Goal: Task Accomplishment & Management: Use online tool/utility

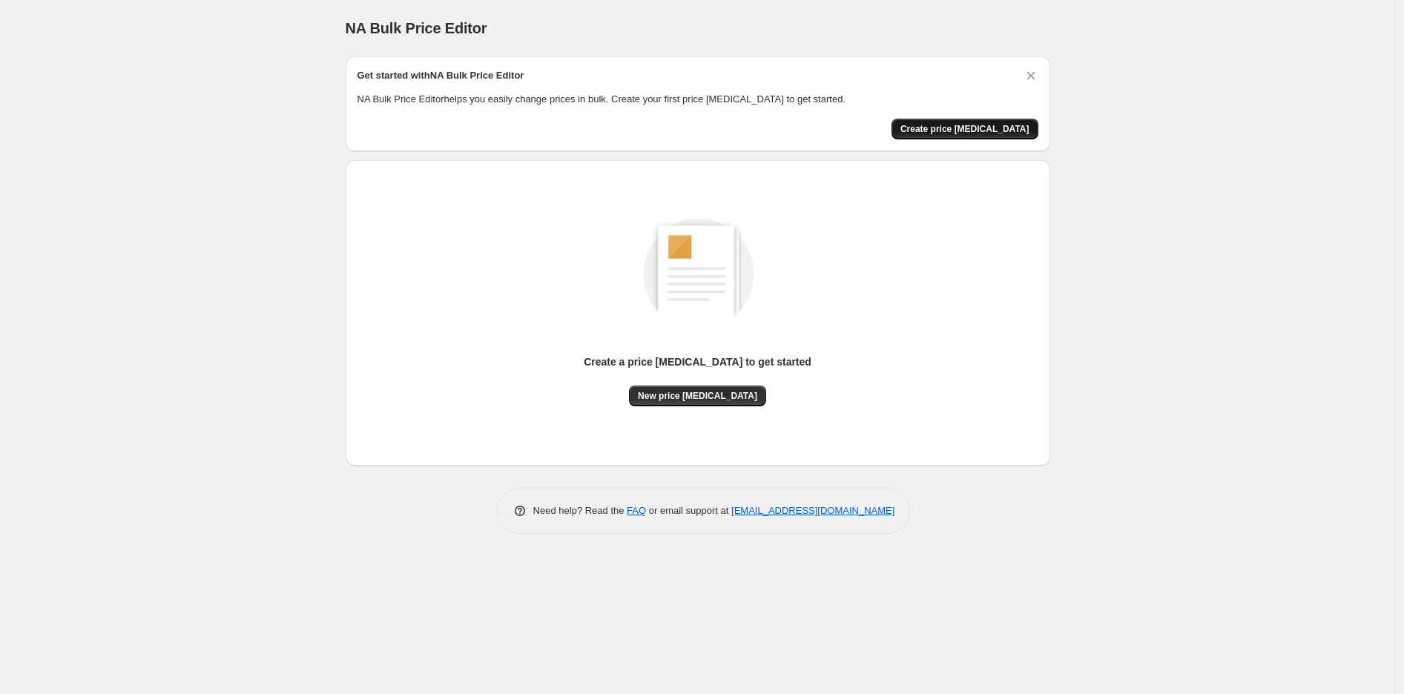
click at [1011, 135] on button "Create price [MEDICAL_DATA]" at bounding box center [964, 129] width 147 height 21
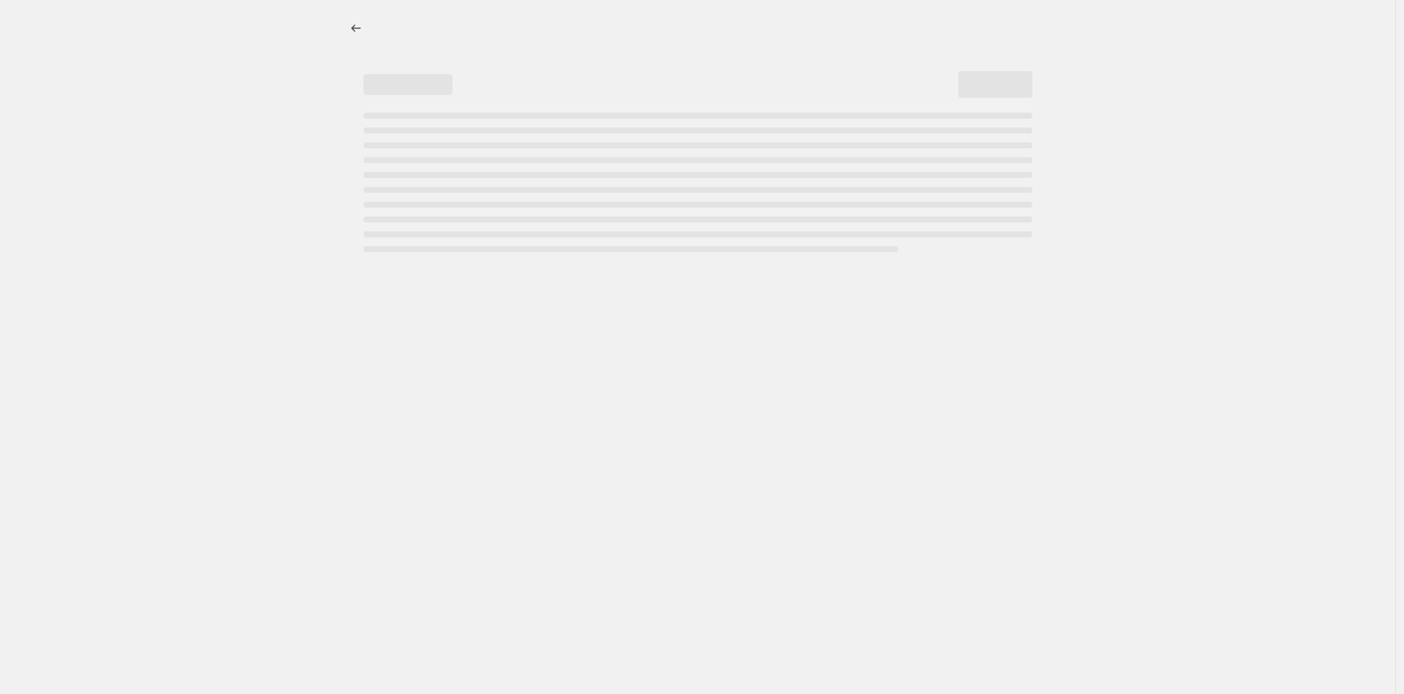
select select "percentage"
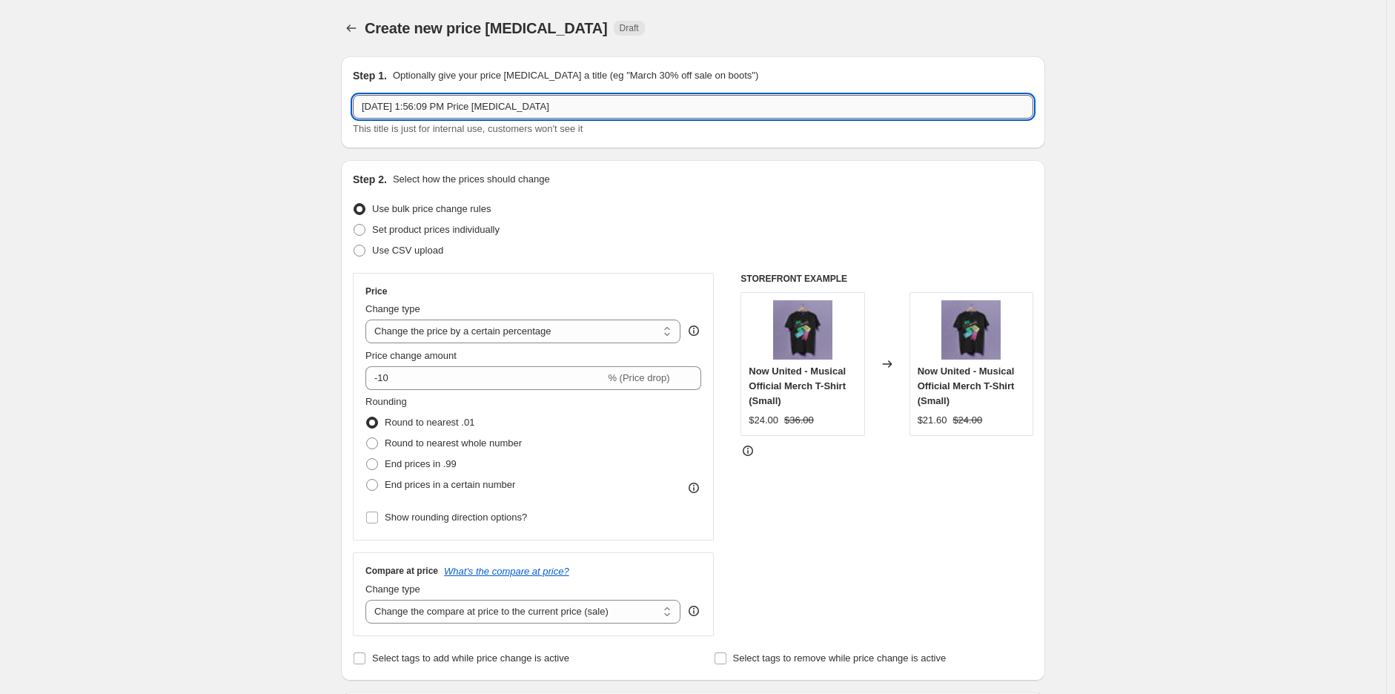
click at [580, 108] on input "[DATE] 1:56:09 PM Price [MEDICAL_DATA]" at bounding box center [693, 107] width 681 height 24
click at [579, 108] on input "[DATE] 1:56:09 PM Price [MEDICAL_DATA]" at bounding box center [693, 107] width 681 height 24
type input "40% Margins"
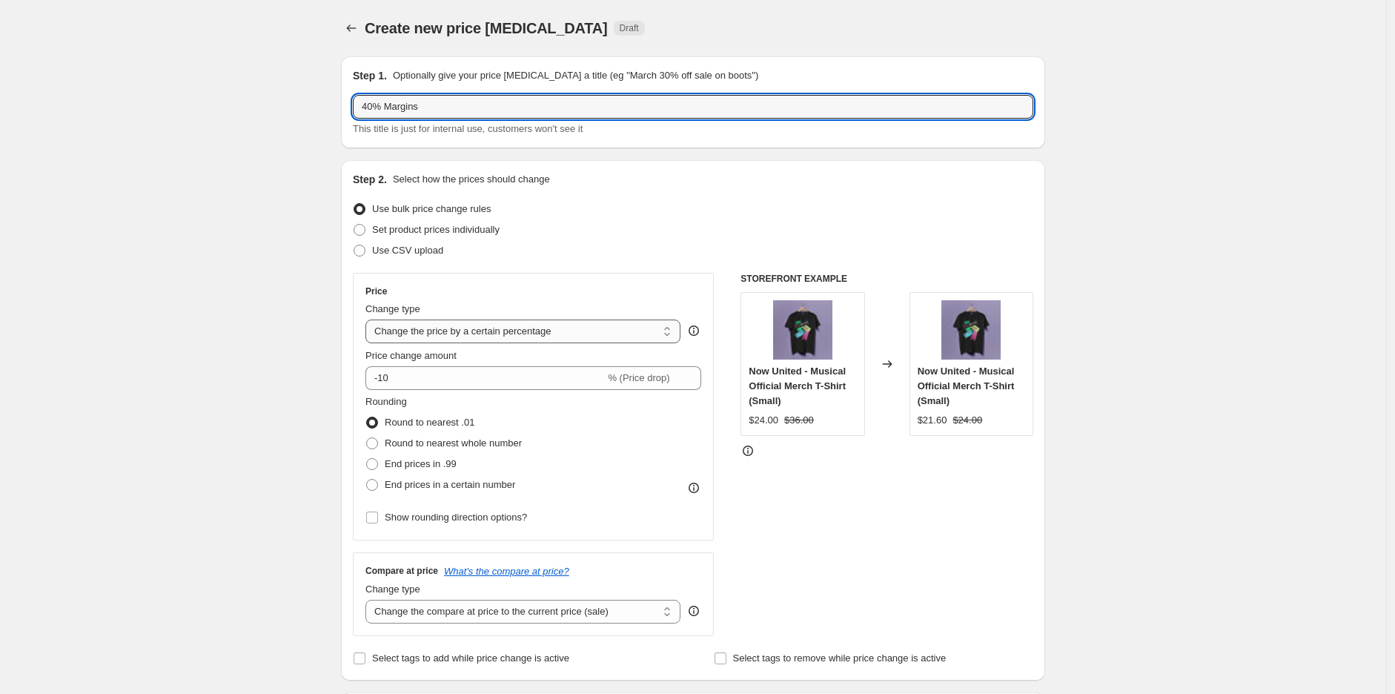
click at [498, 338] on select "Change the price to a certain amount Change the price by a certain amount Chang…" at bounding box center [523, 332] width 315 height 24
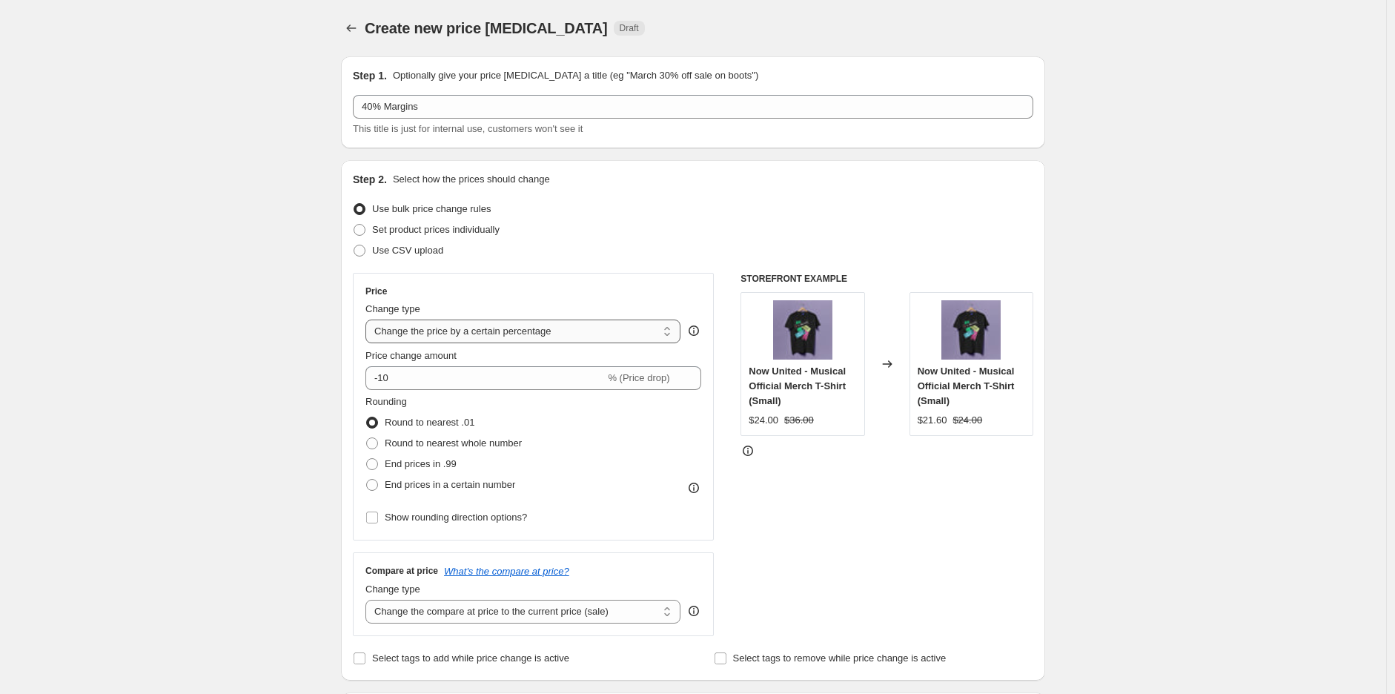
select select "margin"
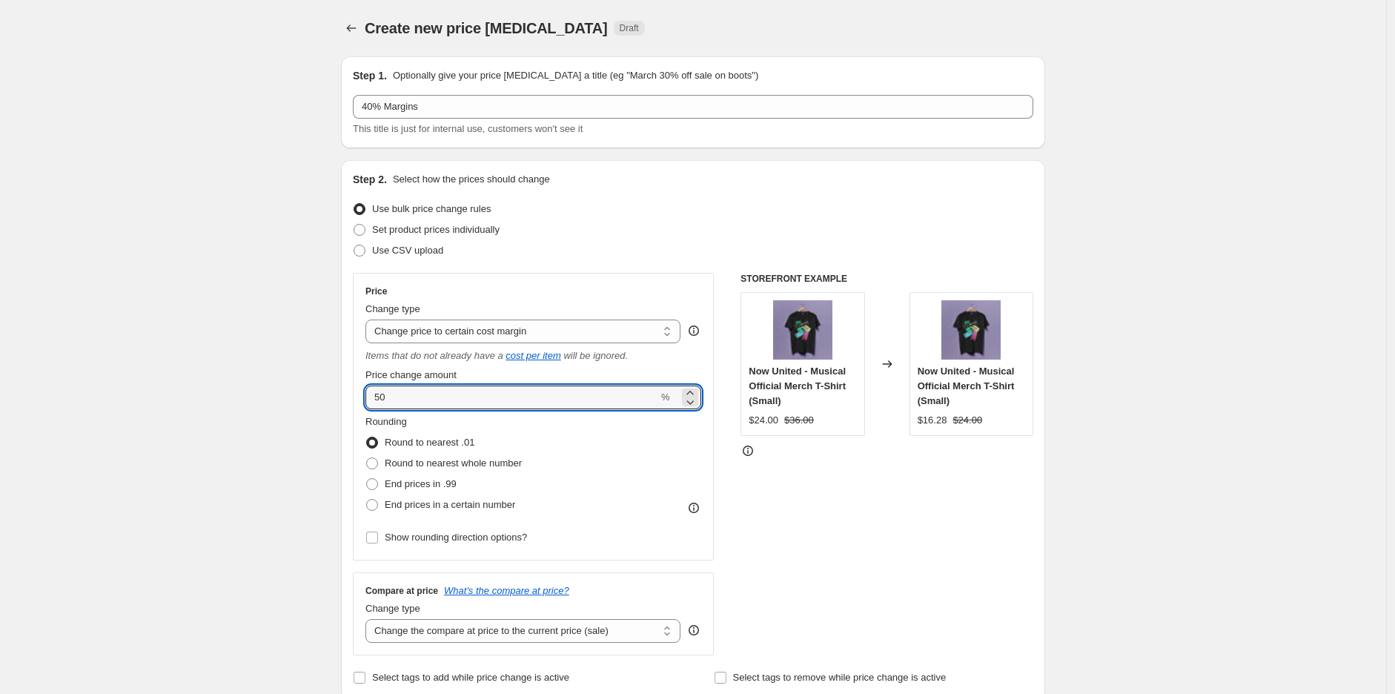
drag, startPoint x: 383, startPoint y: 397, endPoint x: 353, endPoint y: 400, distance: 30.5
click at [356, 398] on div "Step 2. Select how the prices should change Use bulk price change rules Set pro…" at bounding box center [693, 430] width 704 height 540
type input "40"
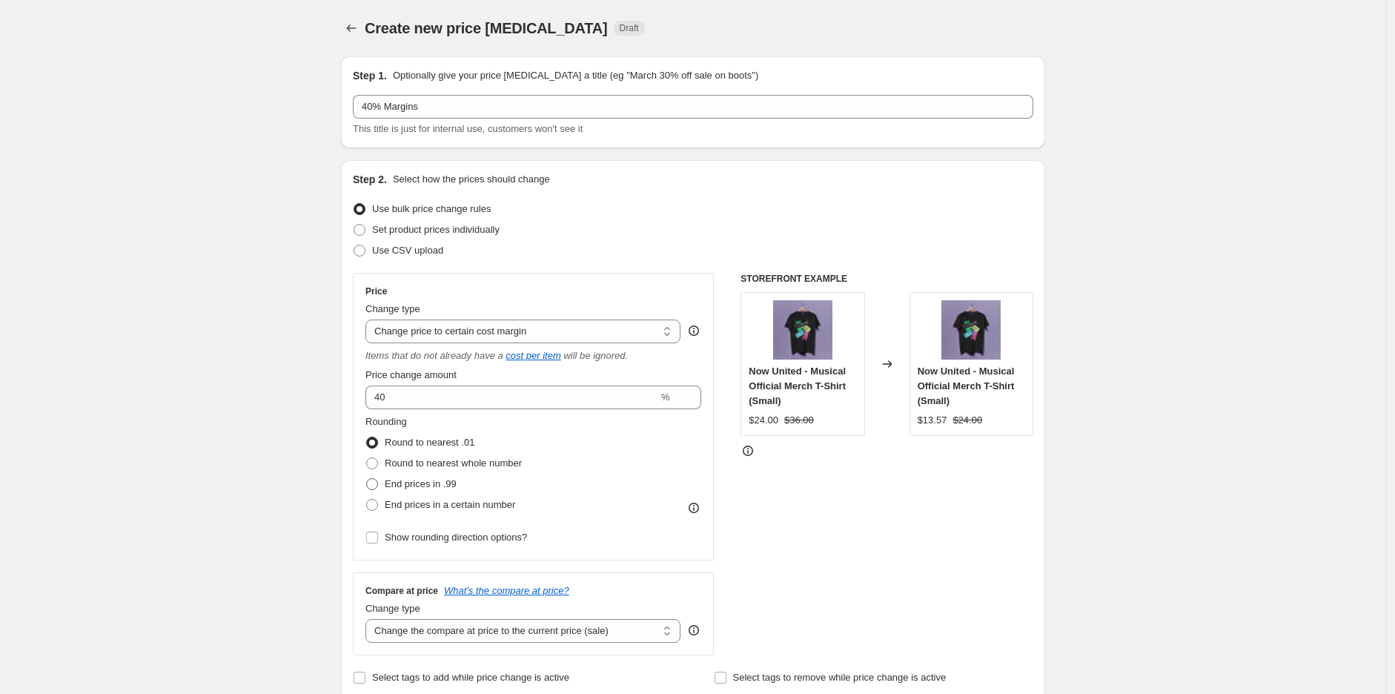
click at [378, 485] on span at bounding box center [372, 484] width 12 height 12
click at [367, 479] on input "End prices in .99" at bounding box center [366, 478] width 1 height 1
radio input "true"
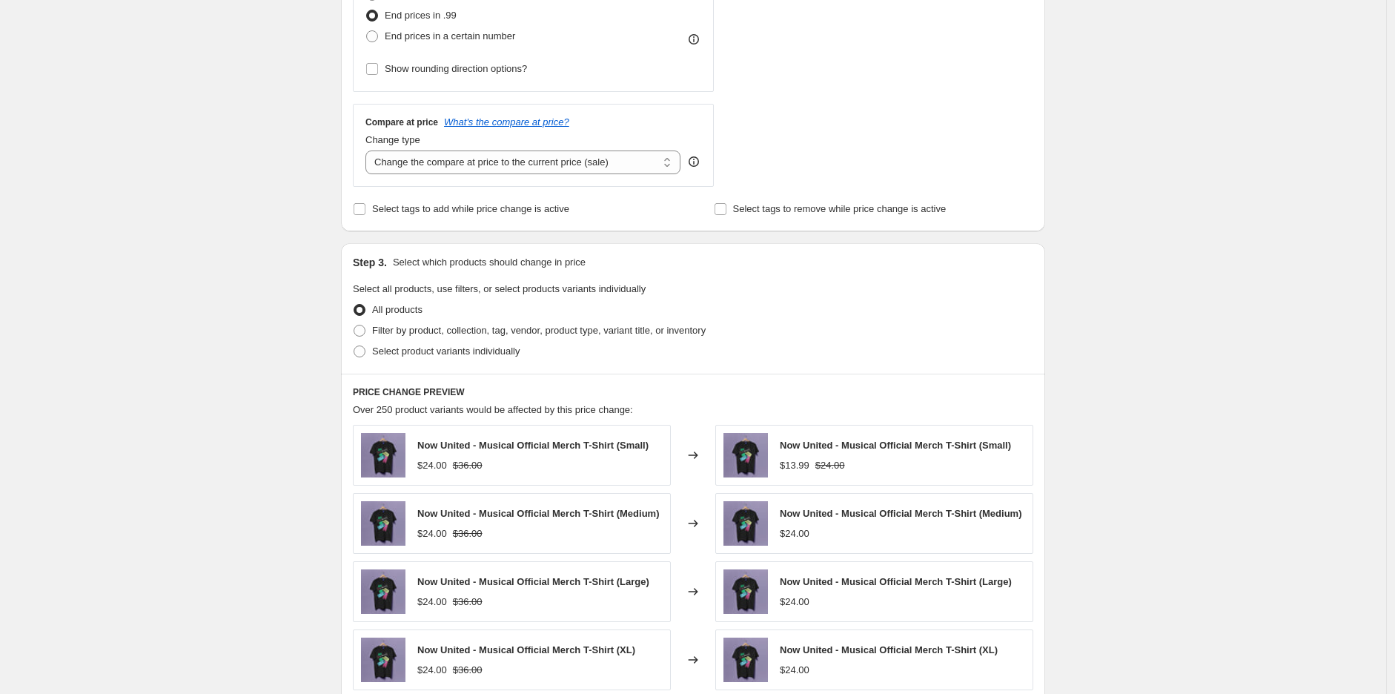
scroll to position [494, 0]
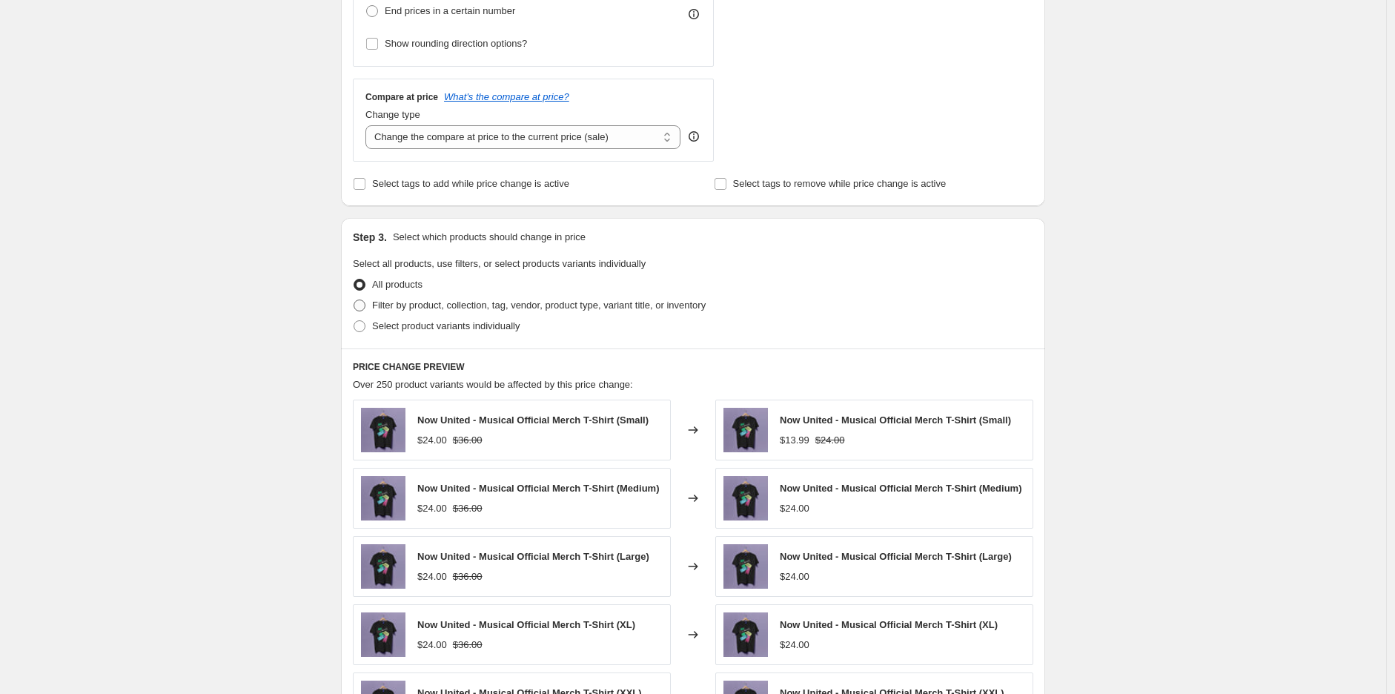
click at [537, 311] on span "Filter by product, collection, tag, vendor, product type, variant title, or inv…" at bounding box center [539, 305] width 334 height 11
click at [354, 300] on input "Filter by product, collection, tag, vendor, product type, variant title, or inv…" at bounding box center [354, 300] width 1 height 1
radio input "true"
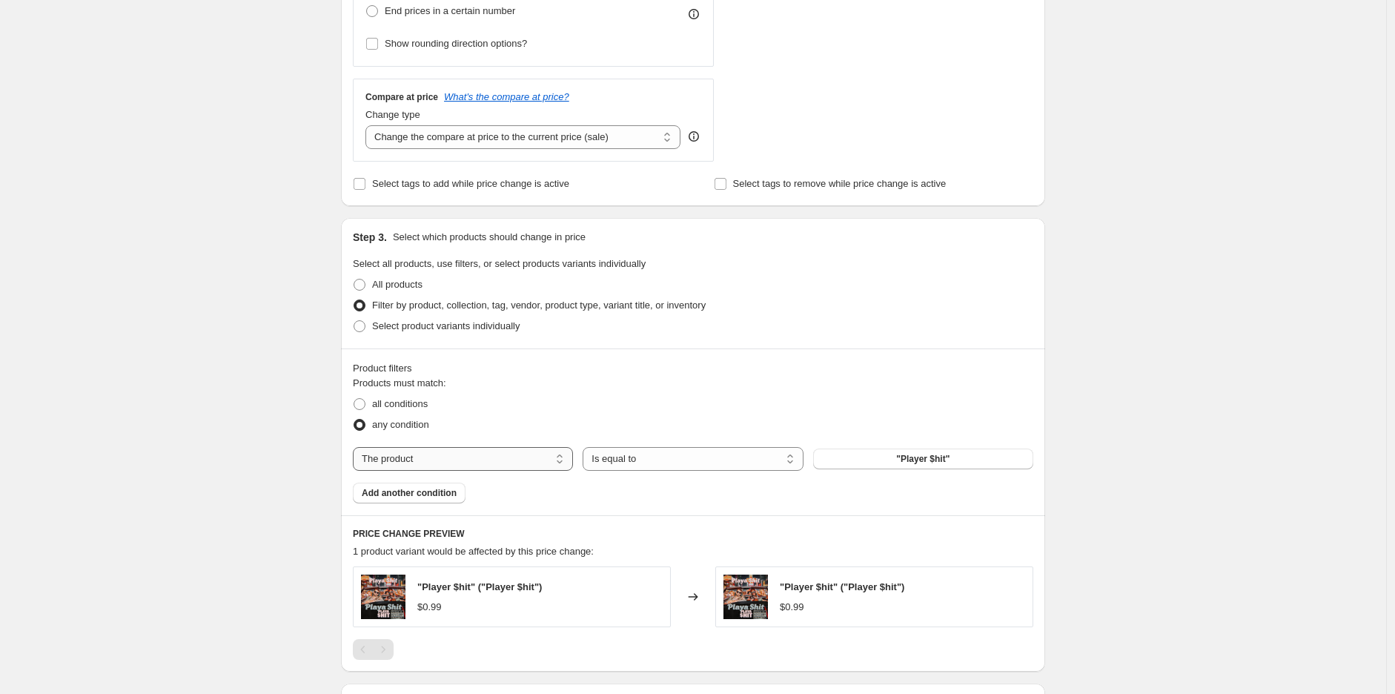
click at [441, 463] on select "The product The product's collection The product's tag The product's vendor The…" at bounding box center [463, 459] width 220 height 24
select select "tag"
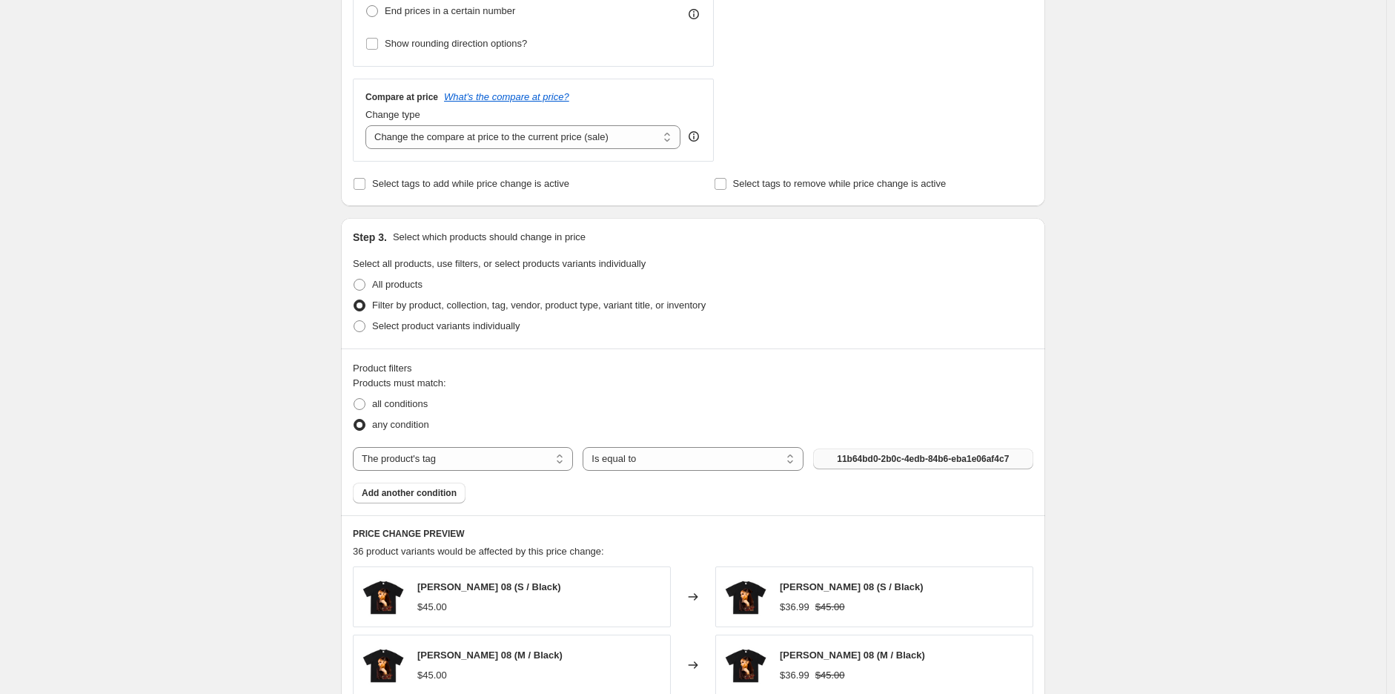
click at [846, 460] on span "11b64bd0-2b0c-4edb-84b6-eba1e06af4c7" at bounding box center [923, 459] width 172 height 12
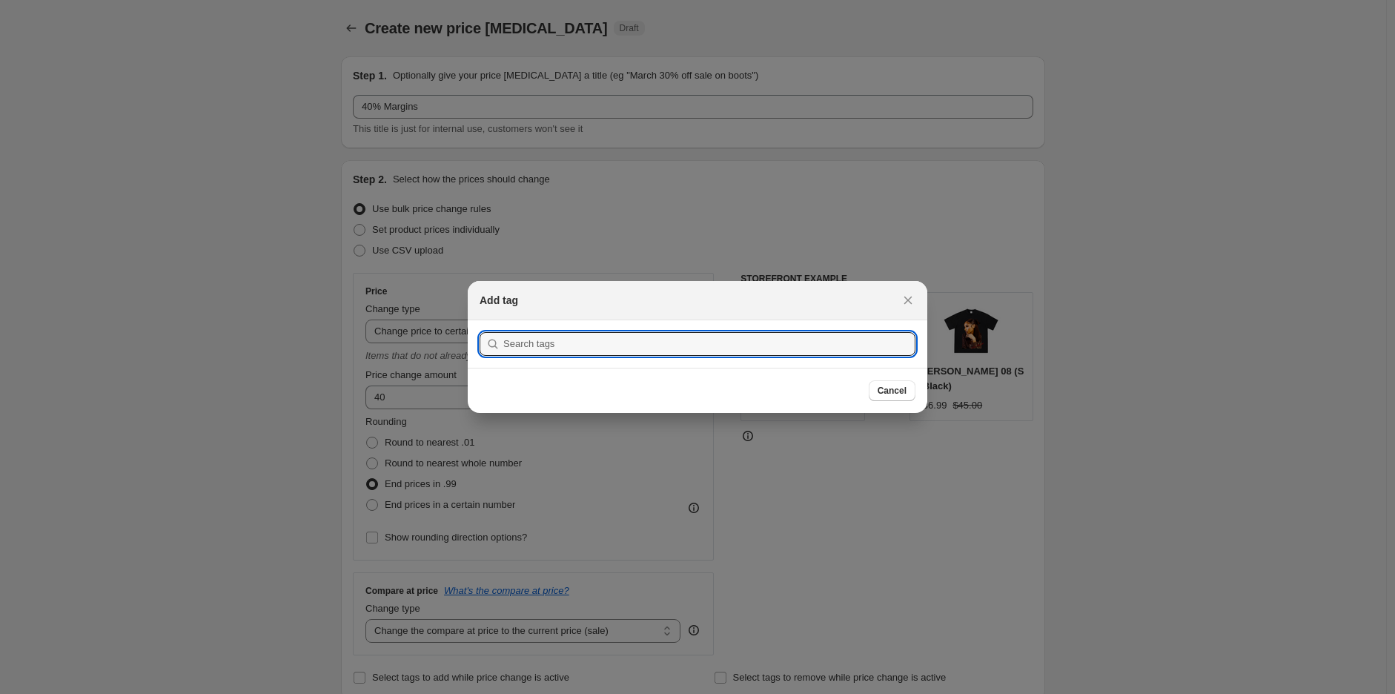
scroll to position [0, 0]
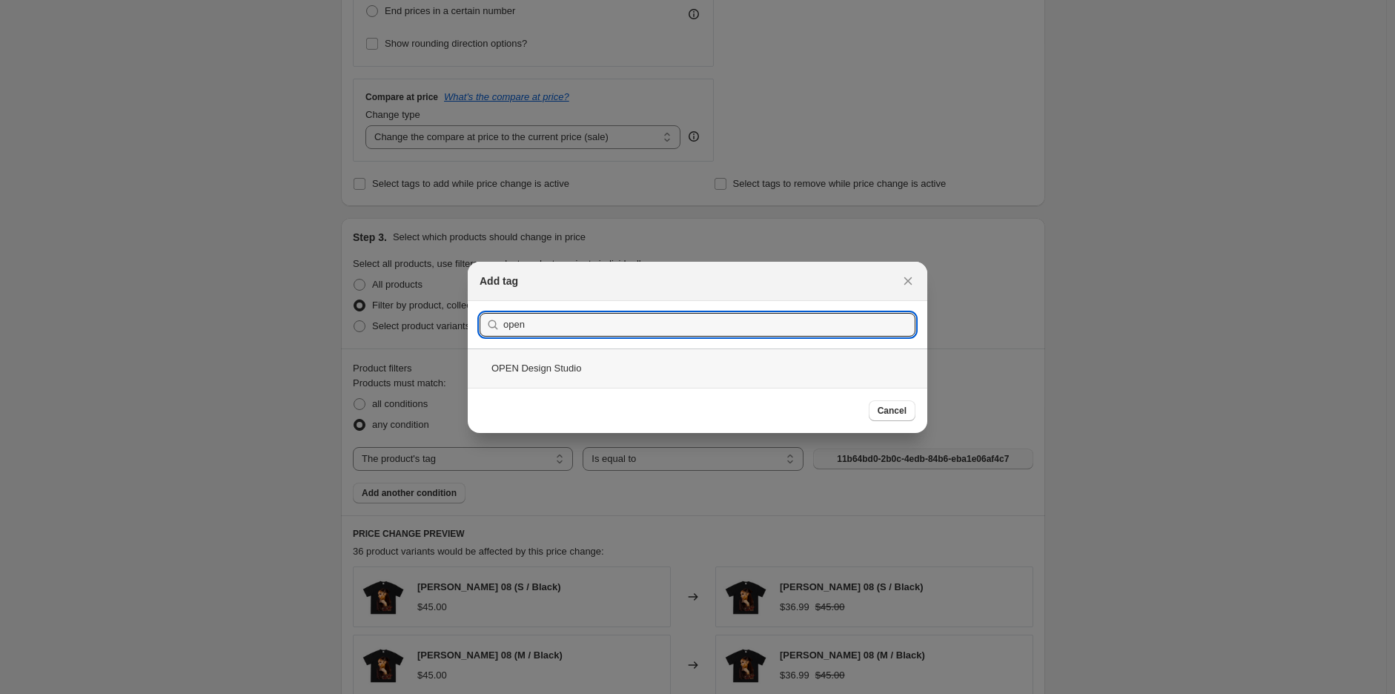
type input "open"
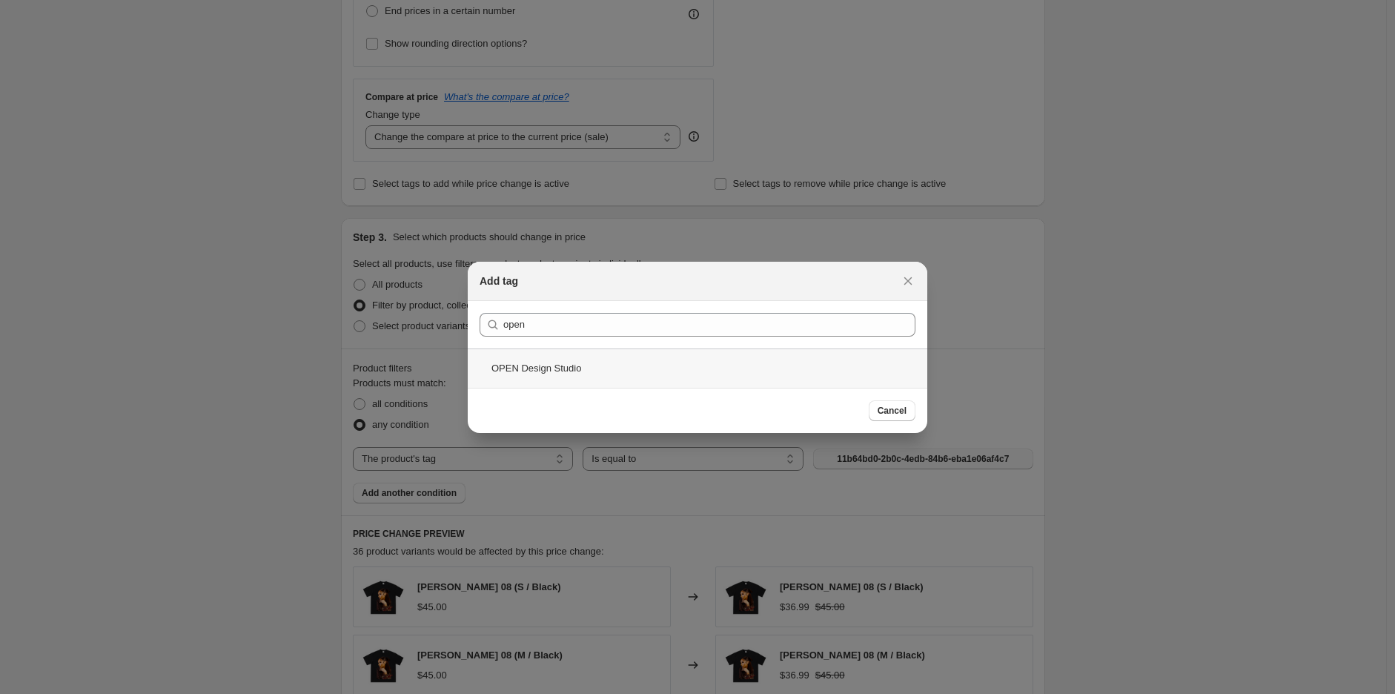
click at [557, 359] on div "OPEN Design Studio" at bounding box center [698, 367] width 460 height 39
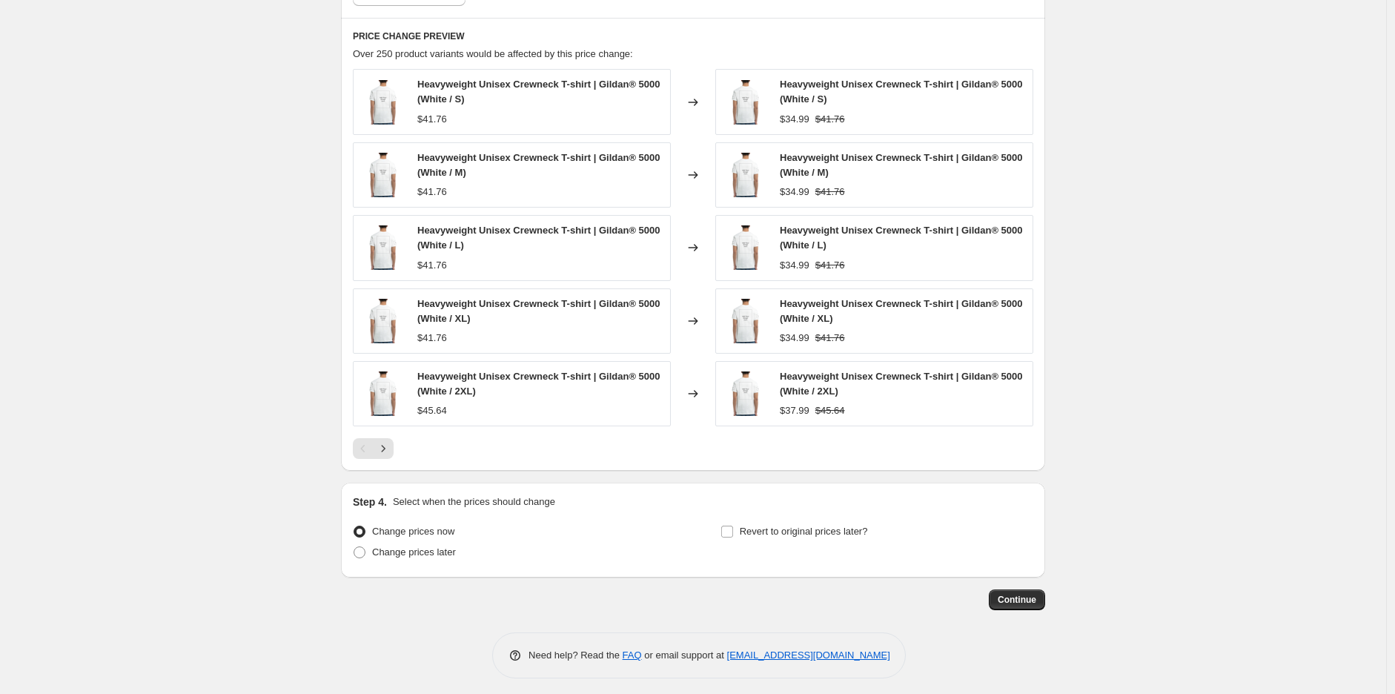
scroll to position [1000, 0]
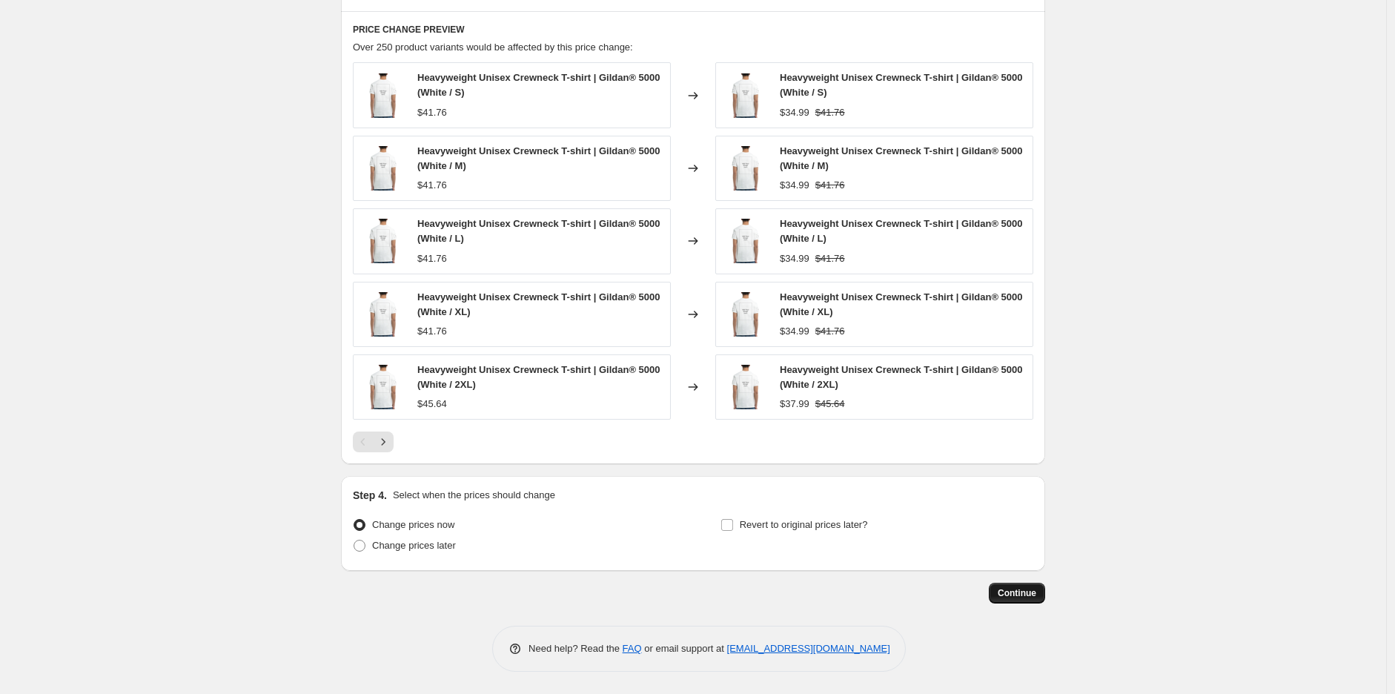
click at [1026, 598] on span "Continue" at bounding box center [1017, 593] width 39 height 12
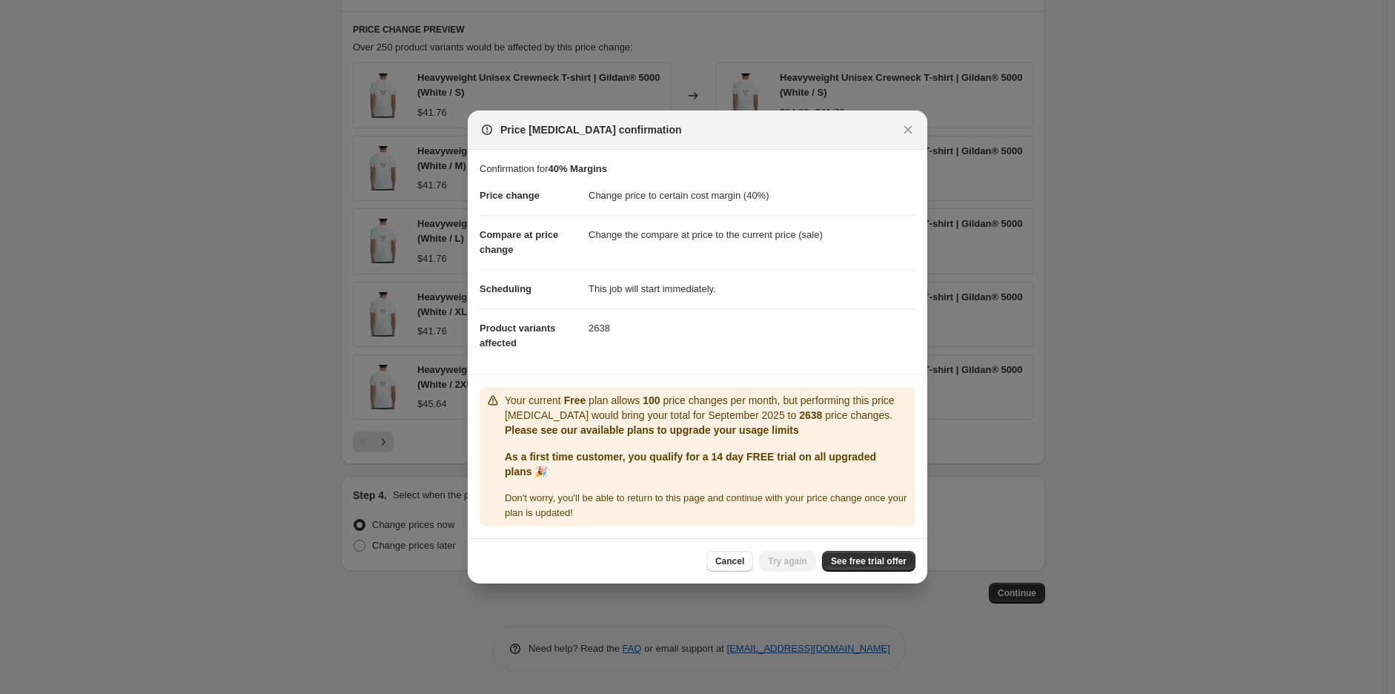
click at [737, 564] on span "Cancel" at bounding box center [730, 561] width 29 height 12
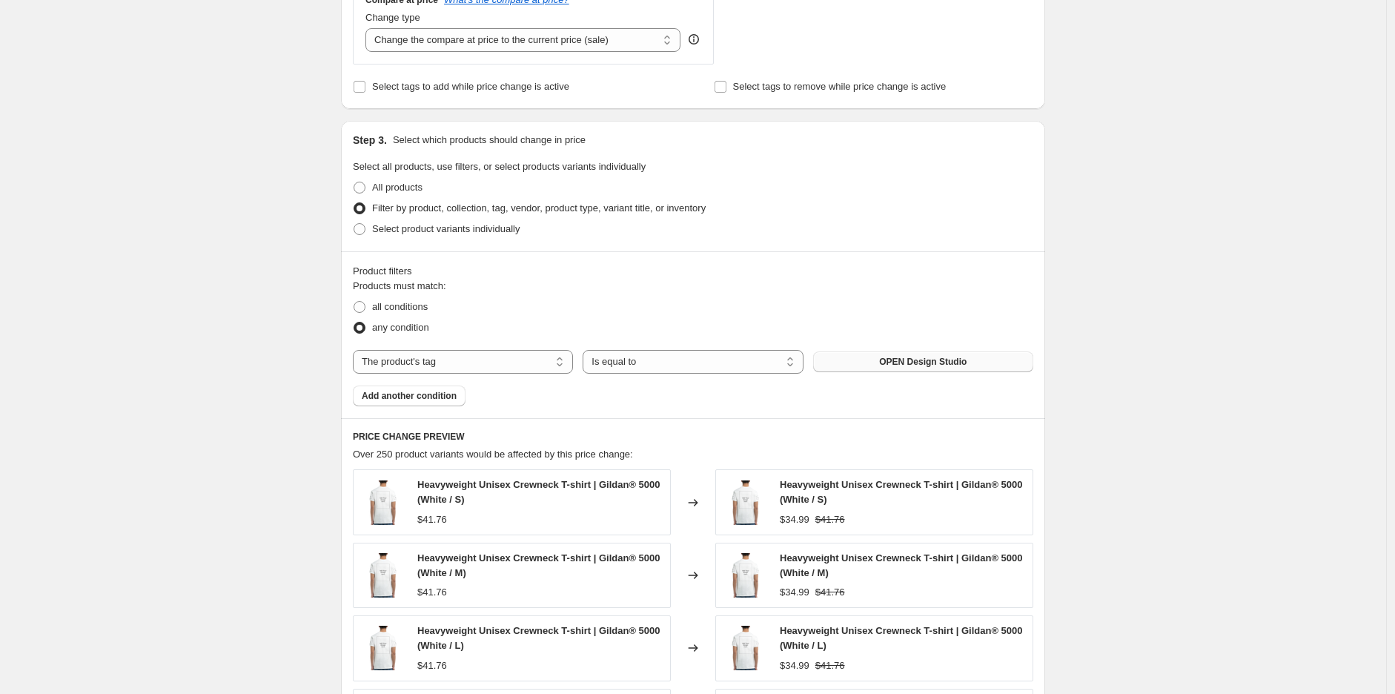
scroll to position [588, 0]
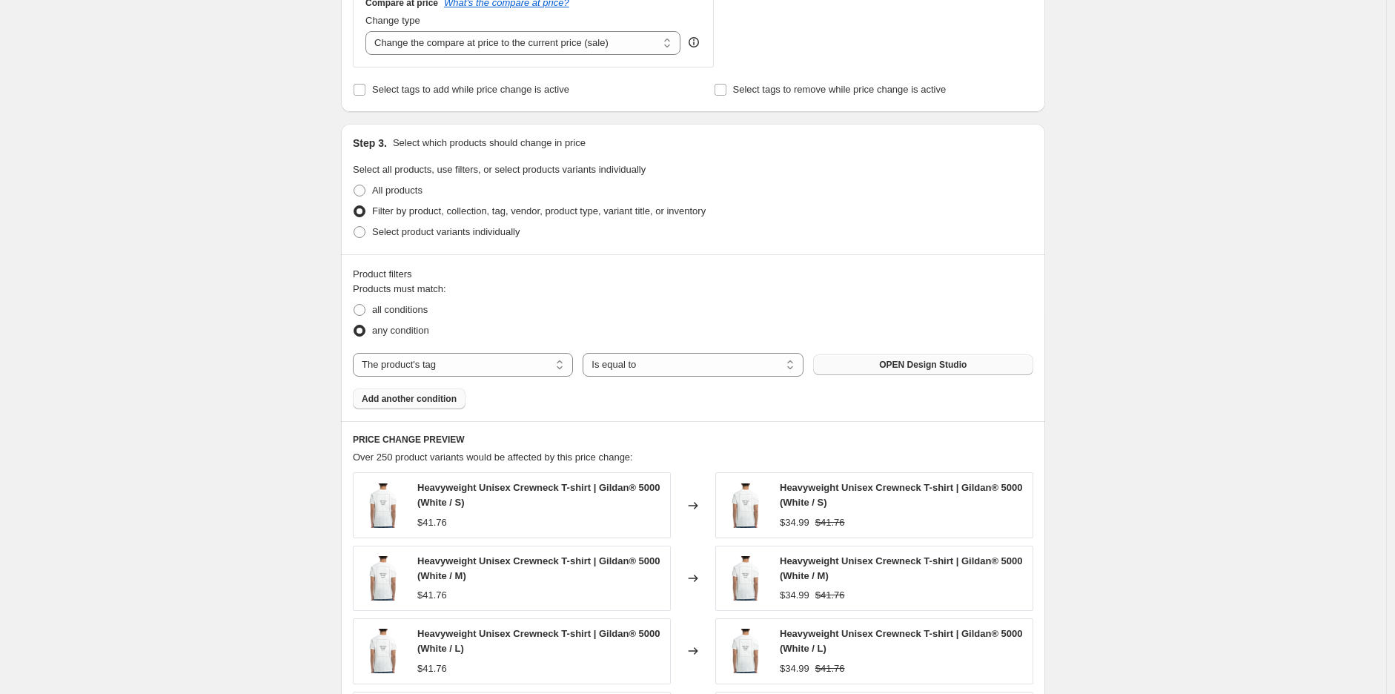
click at [401, 397] on span "Add another condition" at bounding box center [409, 399] width 95 height 12
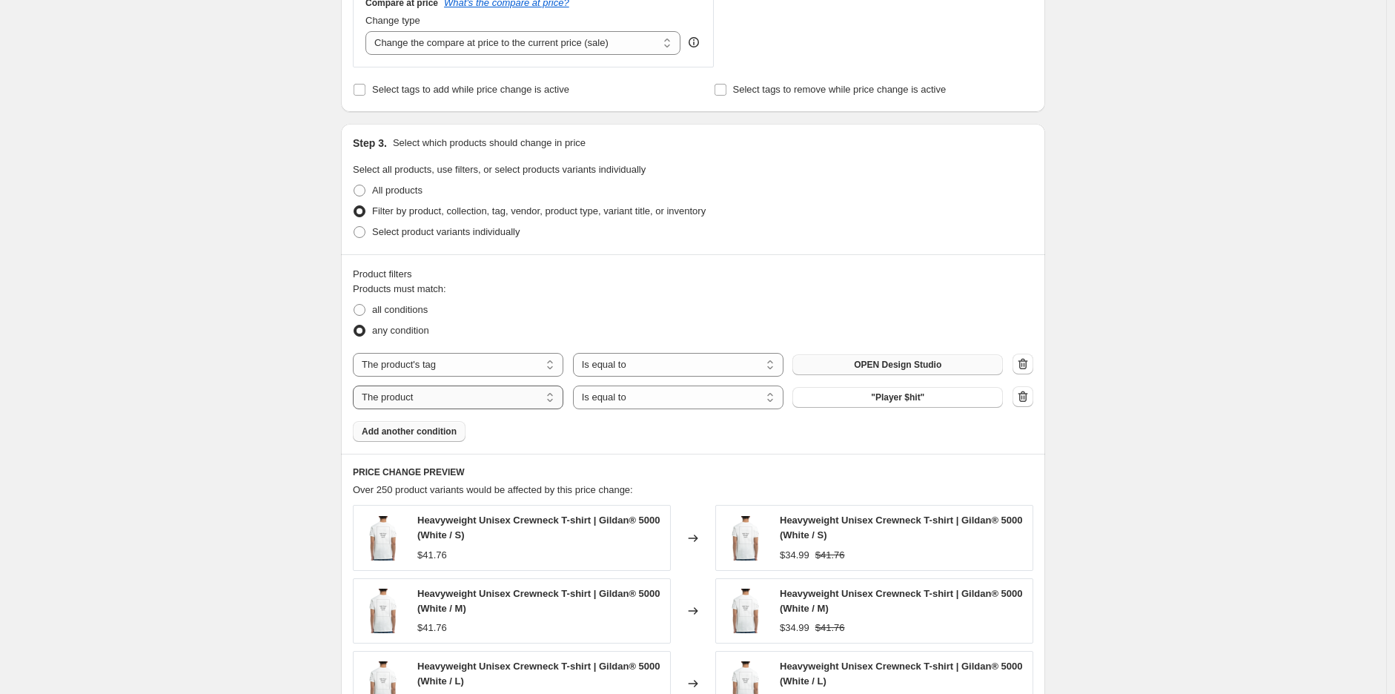
click at [538, 403] on select "The product The product's collection The product's tag The product's vendor The…" at bounding box center [458, 398] width 211 height 24
select select "product_type"
click at [1027, 404] on icon "button" at bounding box center [1023, 396] width 15 height 15
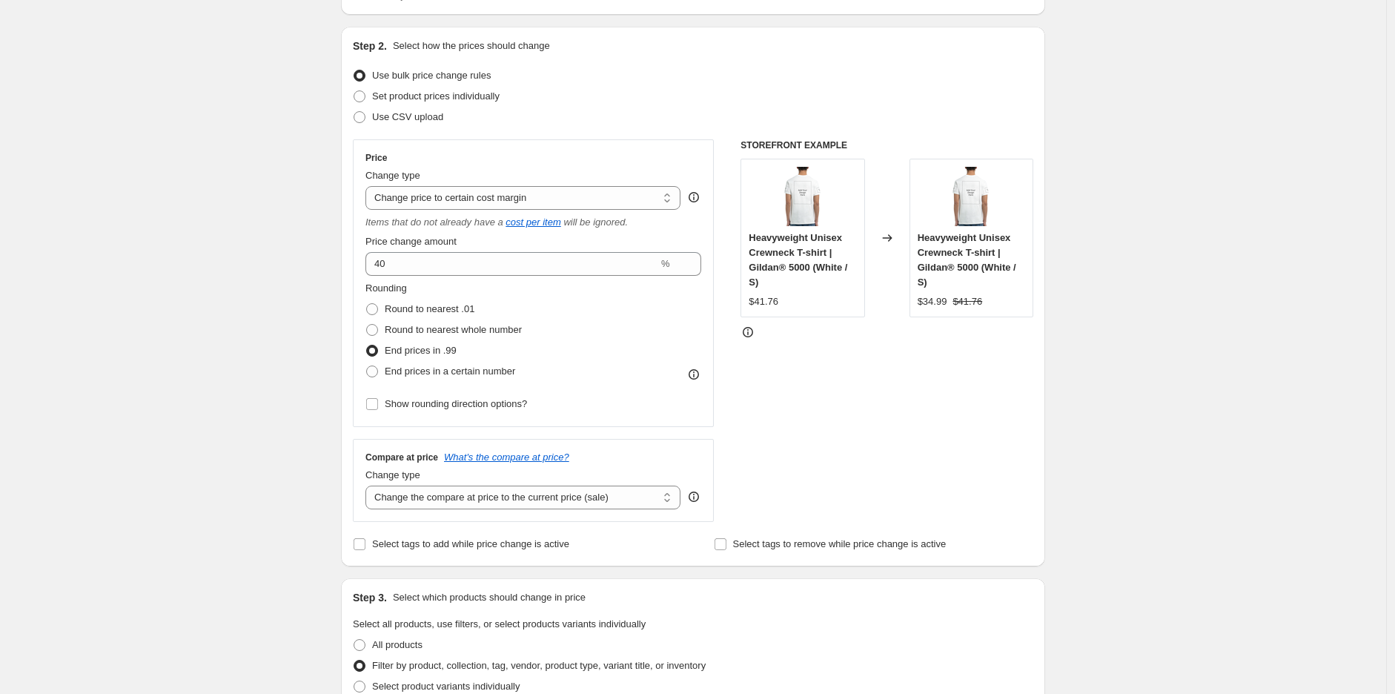
scroll to position [93, 0]
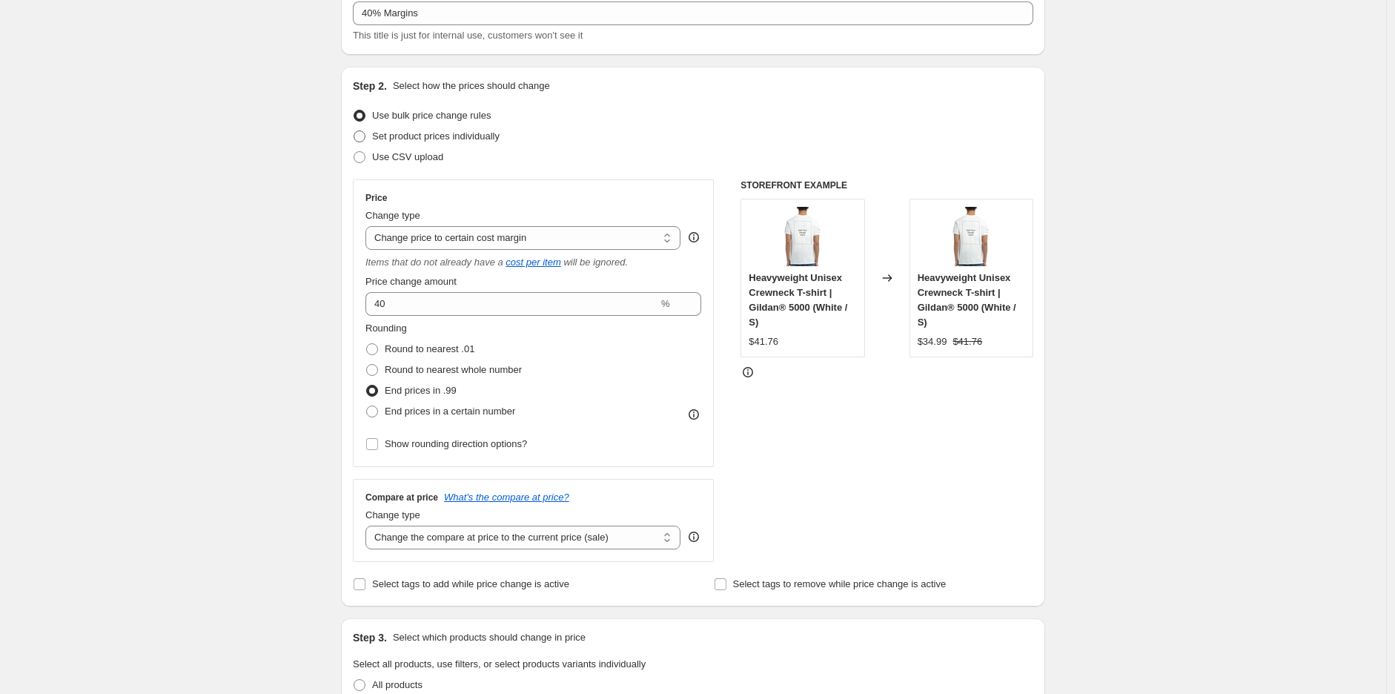
click at [475, 142] on span "Set product prices individually" at bounding box center [436, 135] width 128 height 11
click at [354, 131] on input "Set product prices individually" at bounding box center [354, 130] width 1 height 1
radio input "true"
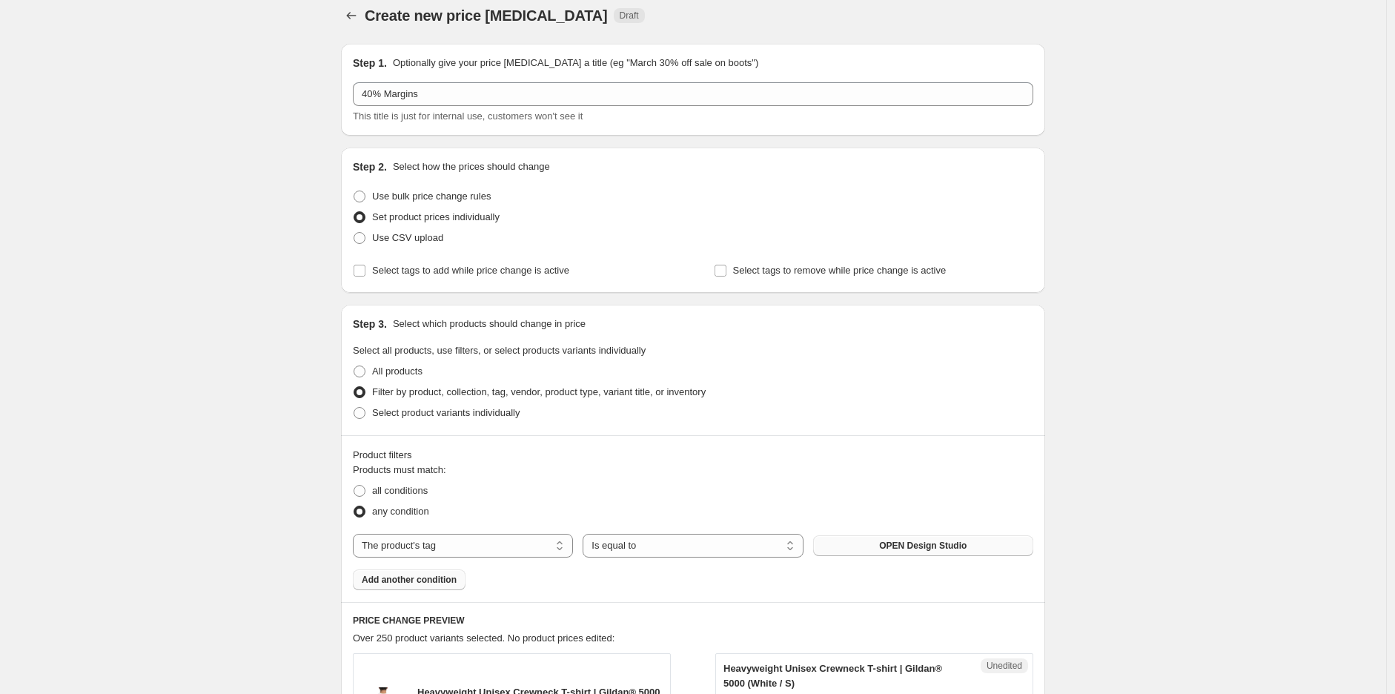
scroll to position [11, 0]
click at [371, 197] on label "Use bulk price change rules" at bounding box center [422, 198] width 138 height 21
click at [354, 193] on input "Use bulk price change rules" at bounding box center [354, 192] width 1 height 1
radio input "true"
select select "margin"
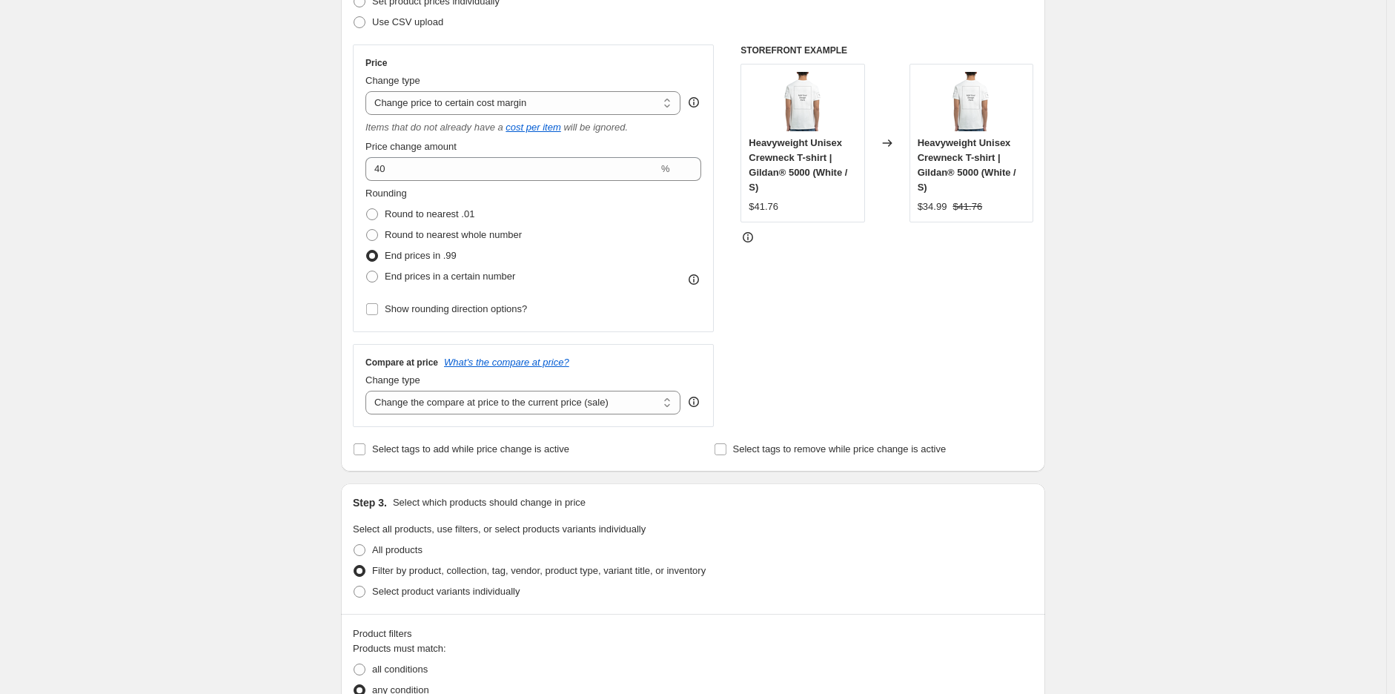
scroll to position [258, 0]
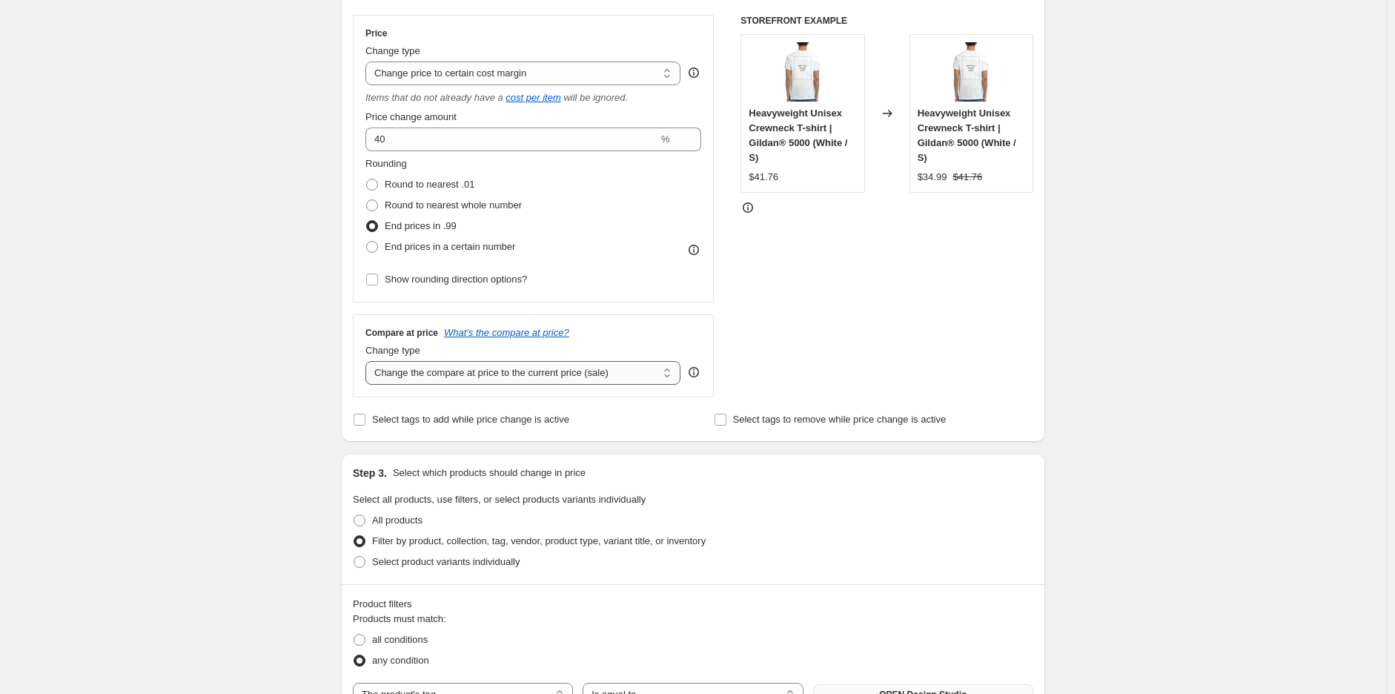
click at [436, 374] on select "Change the compare at price to the current price (sale) Change the compare at p…" at bounding box center [523, 373] width 315 height 24
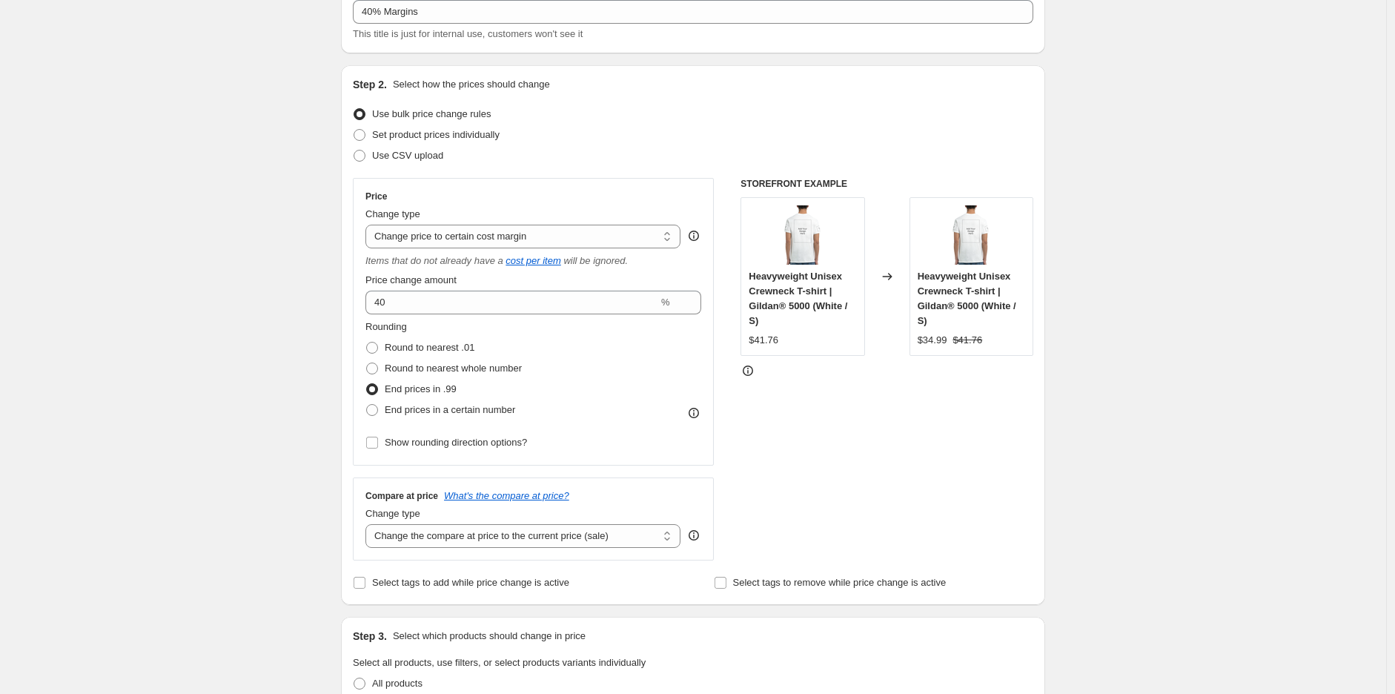
scroll to position [93, 0]
click at [512, 544] on select "Change the compare at price to the current price (sale) Change the compare at p…" at bounding box center [523, 538] width 315 height 24
click at [369, 526] on select "Change the compare at price to the current price (sale) Change the compare at p…" at bounding box center [523, 538] width 315 height 24
click at [498, 530] on select "Change the compare at price to the current price (sale) Change the compare at p…" at bounding box center [523, 538] width 315 height 24
click at [369, 526] on select "Change the compare at price to the current price (sale) Change the compare at p…" at bounding box center [523, 538] width 315 height 24
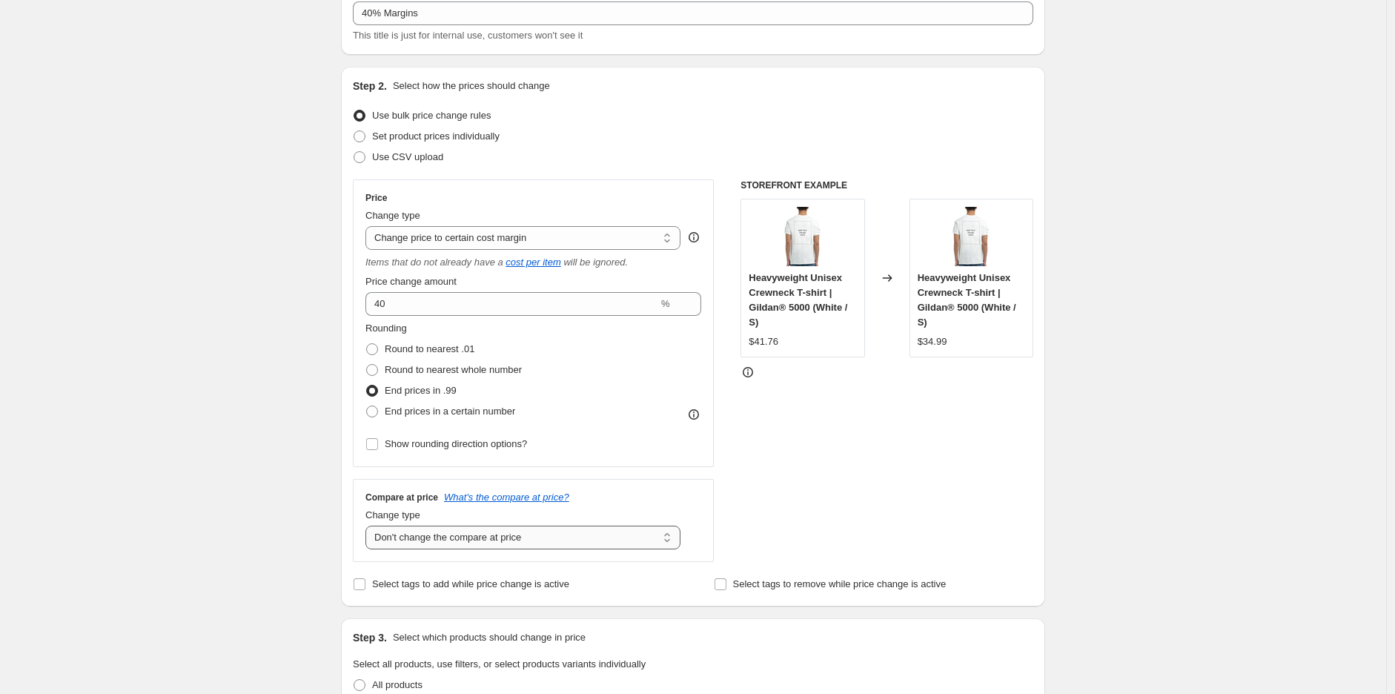
click at [483, 545] on select "Change the compare at price to the current price (sale) Change the compare at p…" at bounding box center [523, 538] width 315 height 24
click at [369, 526] on select "Change the compare at price to the current price (sale) Change the compare at p…" at bounding box center [523, 538] width 315 height 24
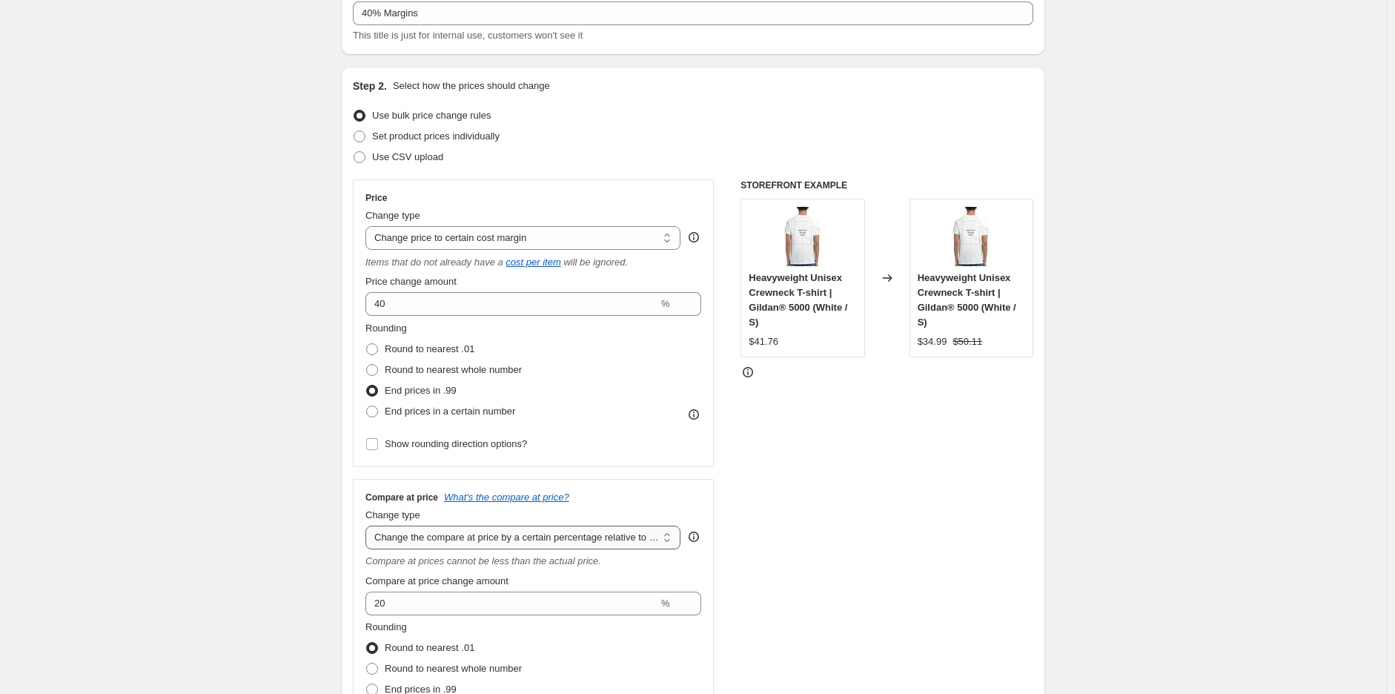
click at [469, 541] on select "Change the compare at price to the current price (sale) Change the compare at p…" at bounding box center [523, 538] width 315 height 24
select select "remove"
click at [369, 526] on select "Change the compare at price to the current price (sale) Change the compare at p…" at bounding box center [523, 538] width 315 height 24
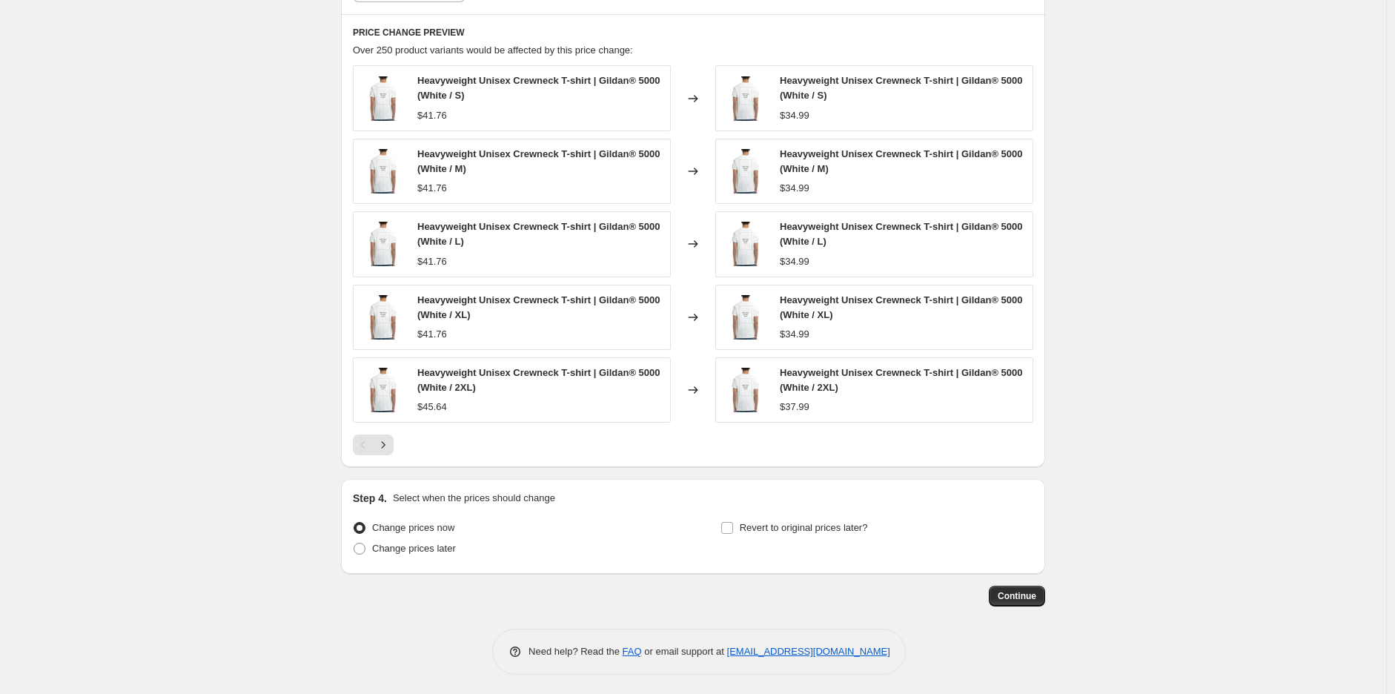
scroll to position [1000, 0]
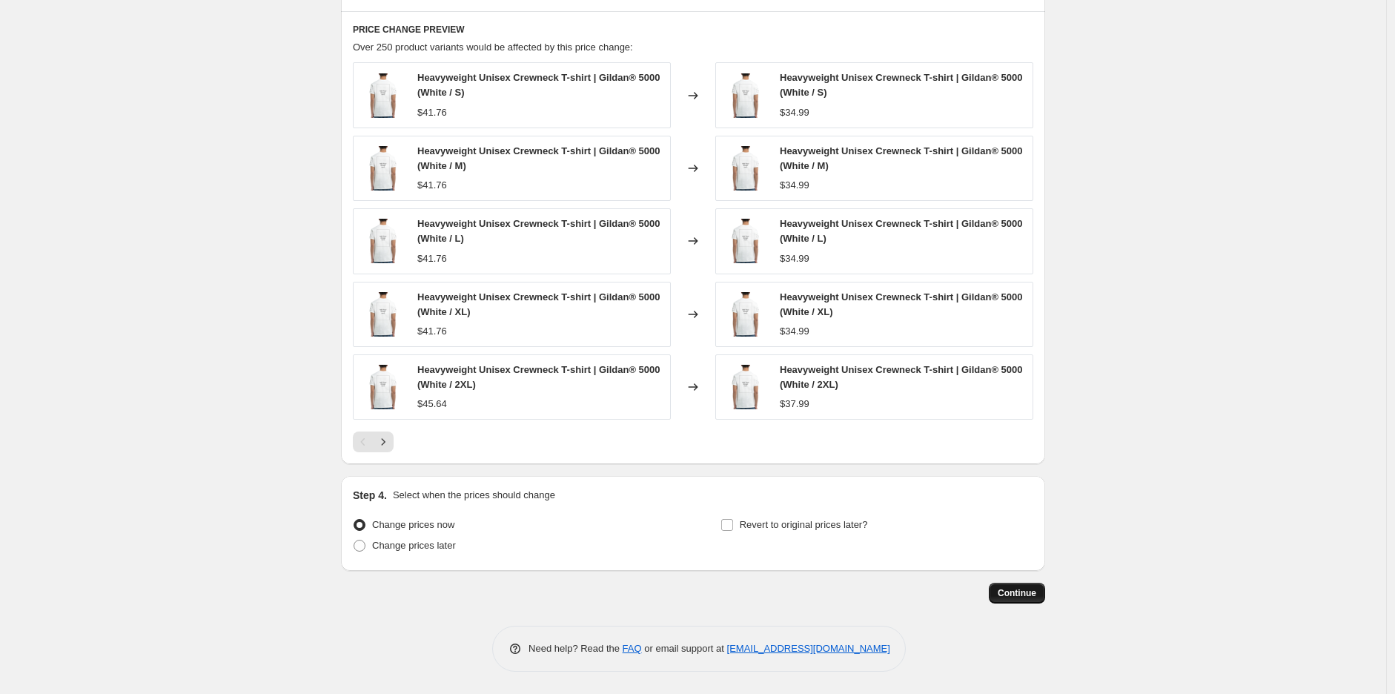
click at [1016, 596] on span "Continue" at bounding box center [1017, 593] width 39 height 12
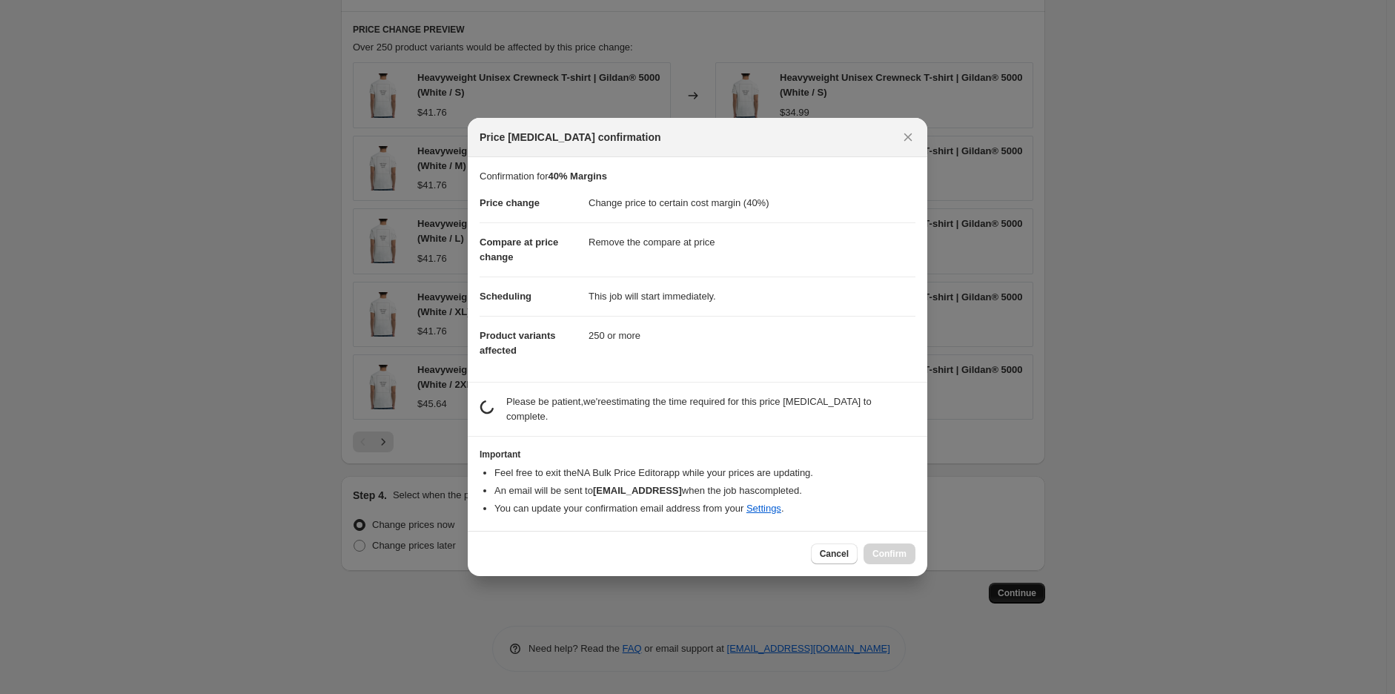
scroll to position [0, 0]
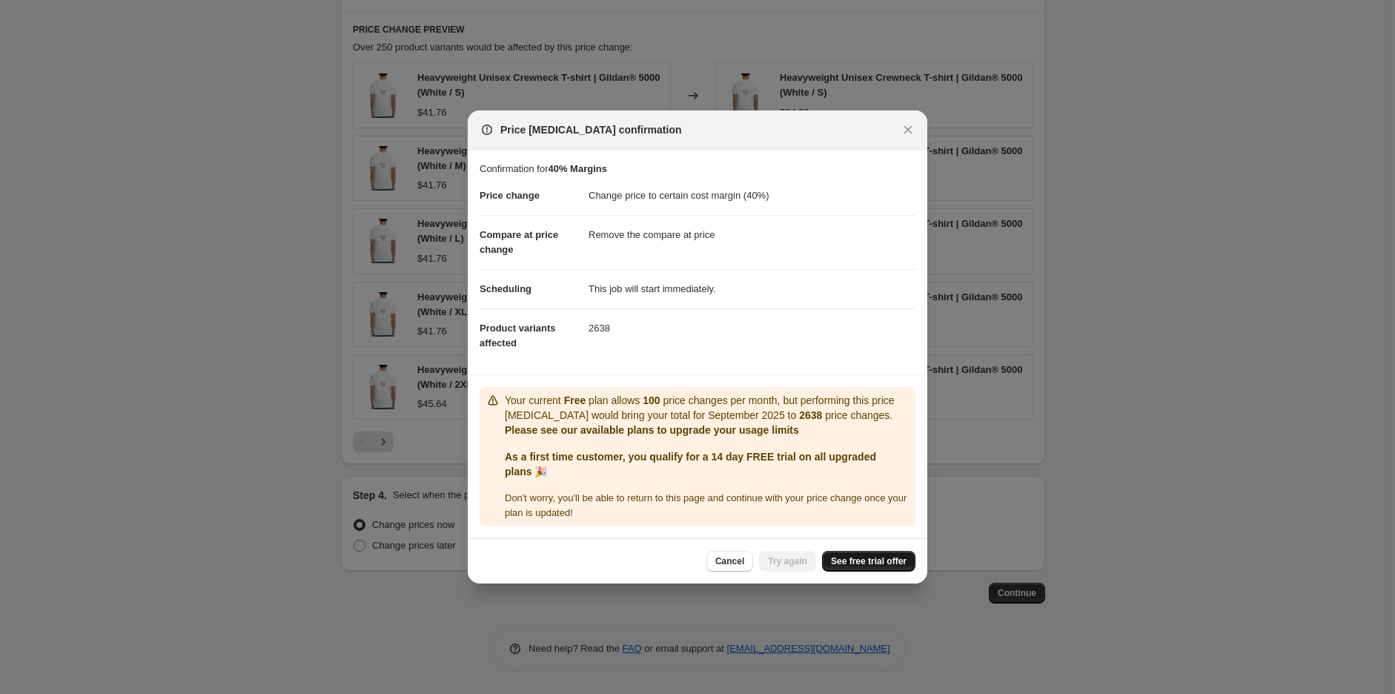
click at [864, 564] on span "See free trial offer" at bounding box center [869, 561] width 76 height 12
click at [1137, 43] on div at bounding box center [697, 347] width 1395 height 694
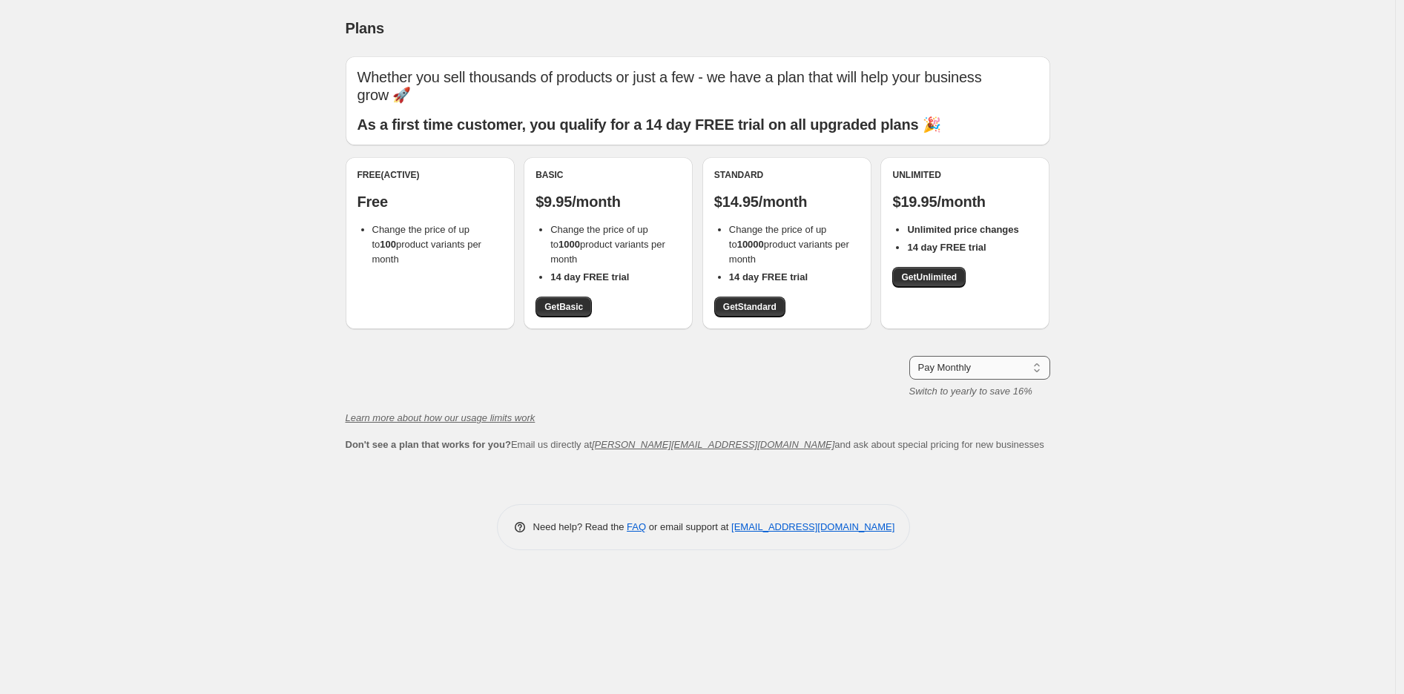
click at [962, 369] on select "Pay Monthly Pay Yearly (Save 16%)" at bounding box center [979, 368] width 141 height 24
click at [1072, 422] on div "Plans. This page is ready Plans Whether you sell thousands of products or just …" at bounding box center [697, 347] width 1395 height 694
click at [1114, 372] on div "Plans. This page is ready Plans Whether you sell thousands of products or just …" at bounding box center [697, 347] width 1395 height 694
click at [575, 311] on span "Get Basic" at bounding box center [563, 307] width 39 height 12
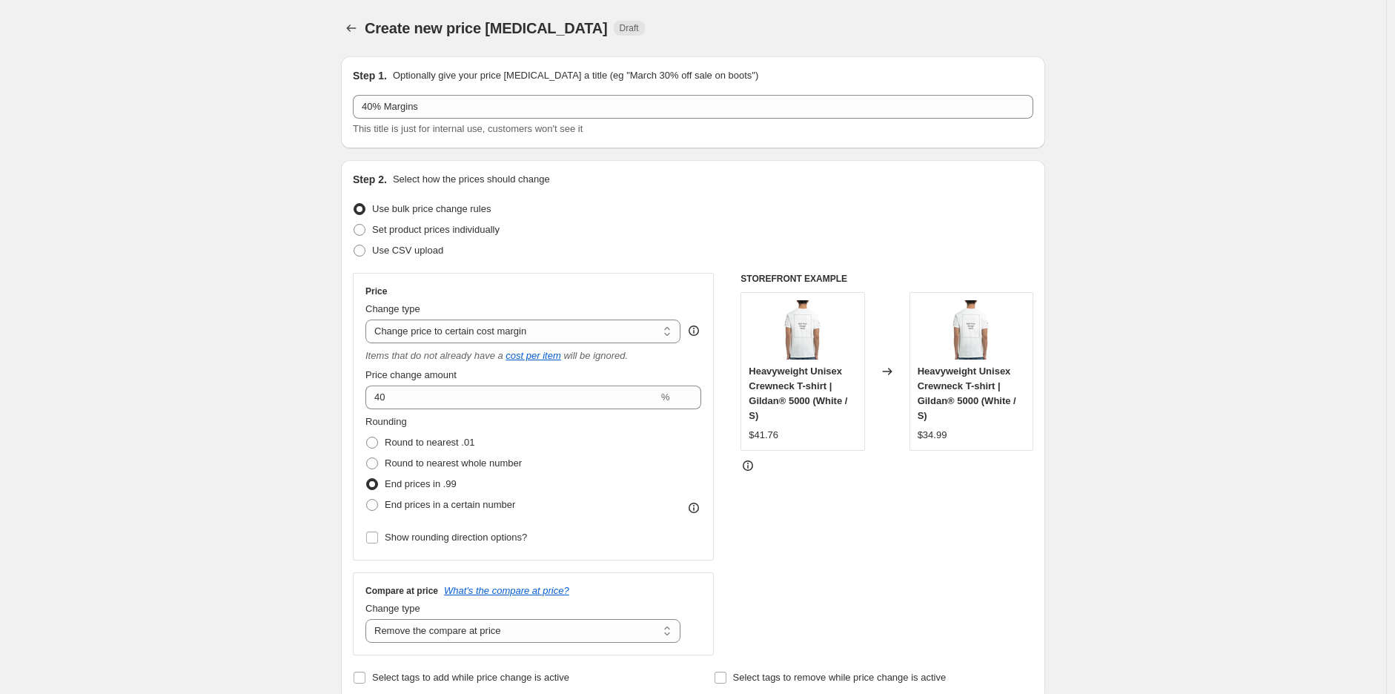
select select "margin"
select select "remove"
select select "tag"
